Goal: Task Accomplishment & Management: Use online tool/utility

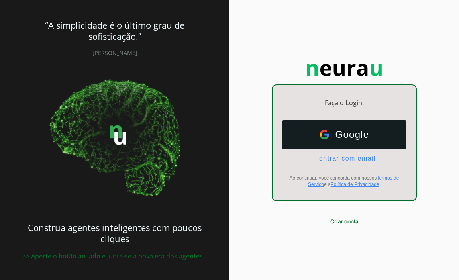
click at [333, 161] on span "entrar com email" at bounding box center [344, 158] width 63 height 7
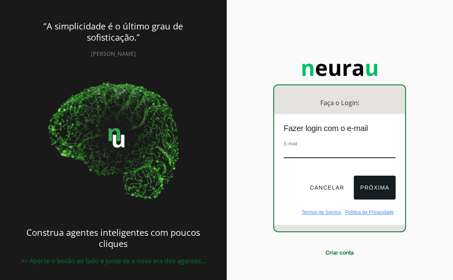
click at [312, 152] on input "email" at bounding box center [340, 152] width 112 height 11
type input "[EMAIL_ADDRESS][DOMAIN_NAME]"
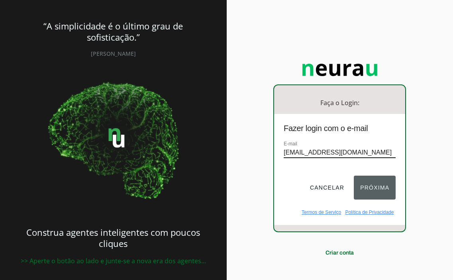
click at [375, 188] on button "Próxima" at bounding box center [375, 188] width 42 height 24
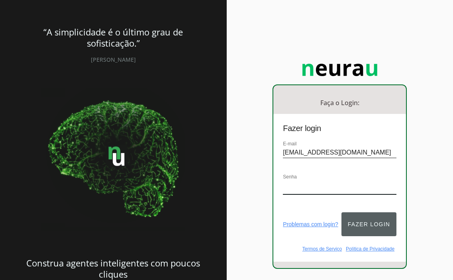
click at [360, 220] on button "Fazer login" at bounding box center [368, 224] width 55 height 24
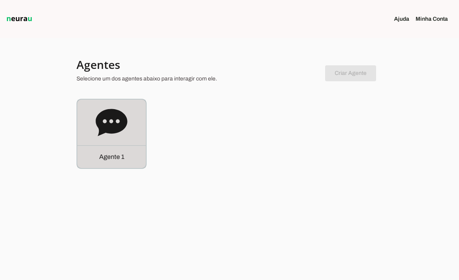
click at [109, 130] on icon at bounding box center [111, 122] width 31 height 27
